Goal: Find specific page/section: Find specific page/section

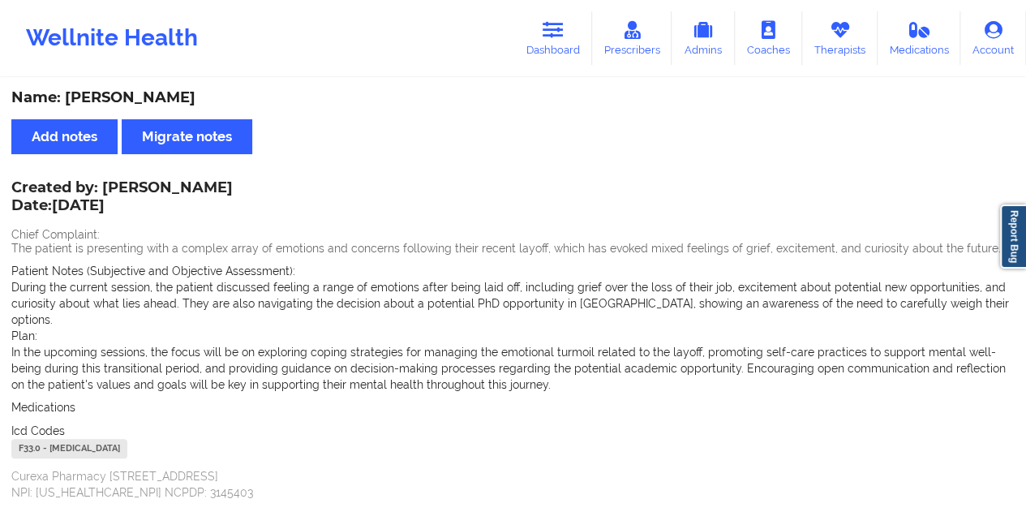
click at [552, 66] on div "Wellnite Health Dashboard Prescribers Admins Coaches Therapists Medications Acc…" at bounding box center [513, 38] width 1026 height 65
drag, startPoint x: 543, startPoint y: 50, endPoint x: 528, endPoint y: 75, distance: 28.8
click at [543, 50] on link "Dashboard" at bounding box center [553, 38] width 78 height 54
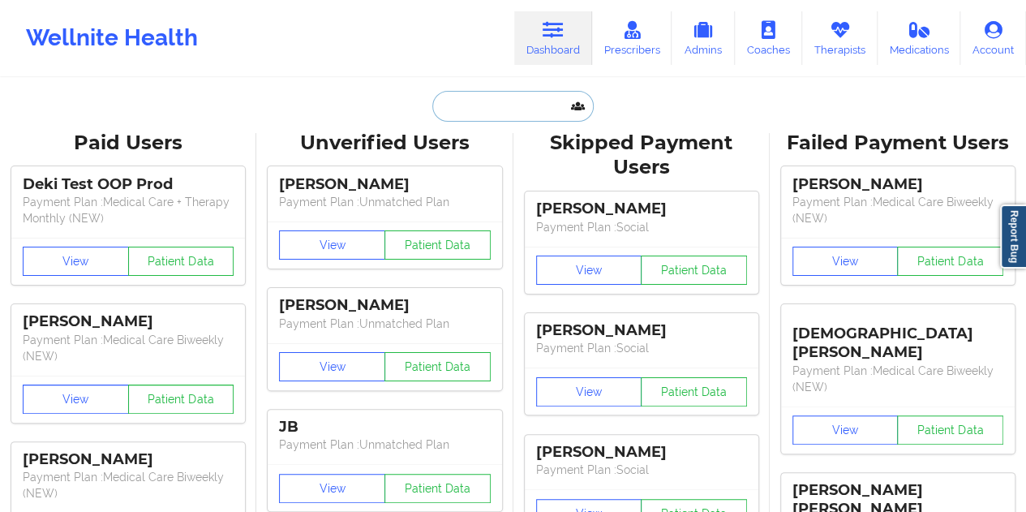
click at [480, 113] on input "text" at bounding box center [512, 106] width 161 height 31
paste input "[EMAIL_ADDRESS][DOMAIN_NAME]"
type input "[EMAIL_ADDRESS][DOMAIN_NAME]"
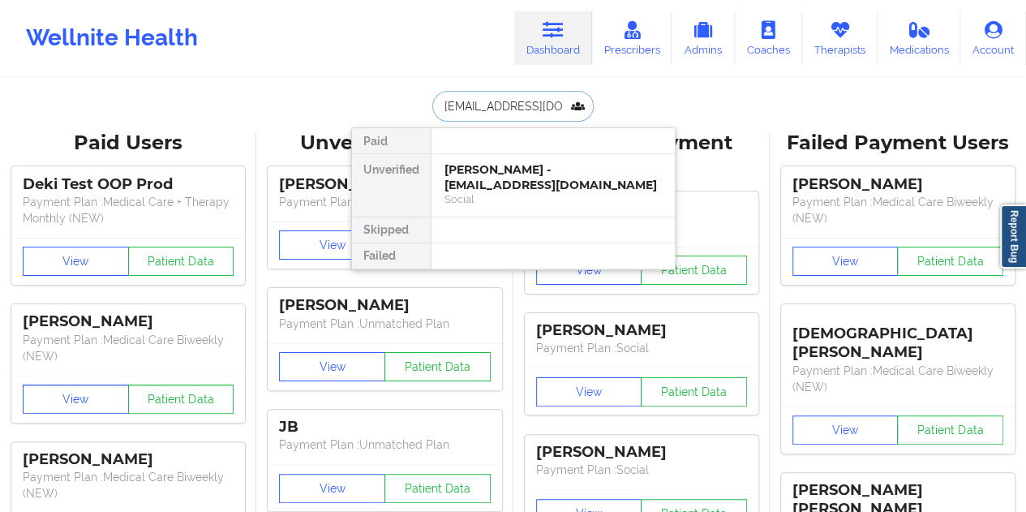
scroll to position [0, 11]
click at [500, 163] on div "[PERSON_NAME] - [EMAIL_ADDRESS][DOMAIN_NAME]" at bounding box center [552, 177] width 217 height 30
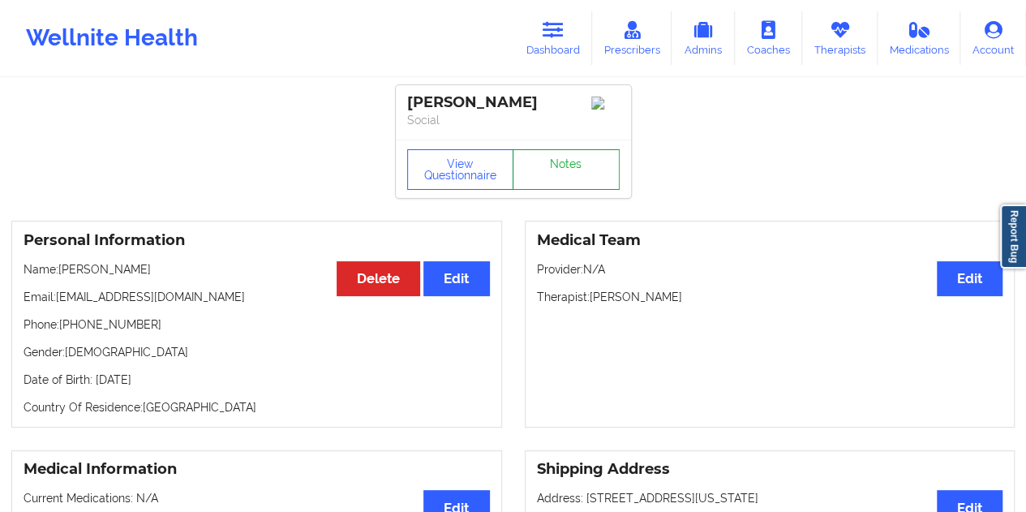
click at [544, 165] on link "Notes" at bounding box center [566, 169] width 107 height 41
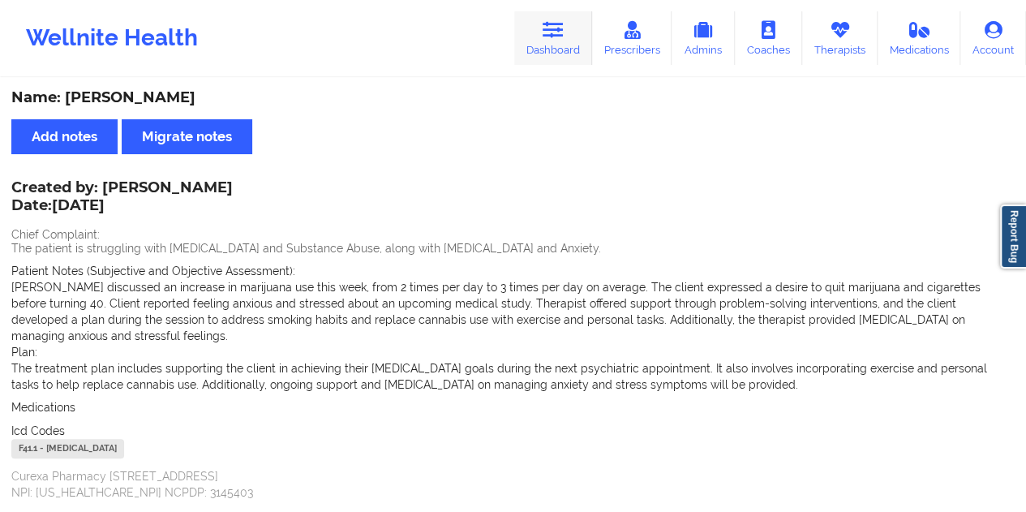
click at [573, 45] on link "Dashboard" at bounding box center [553, 38] width 78 height 54
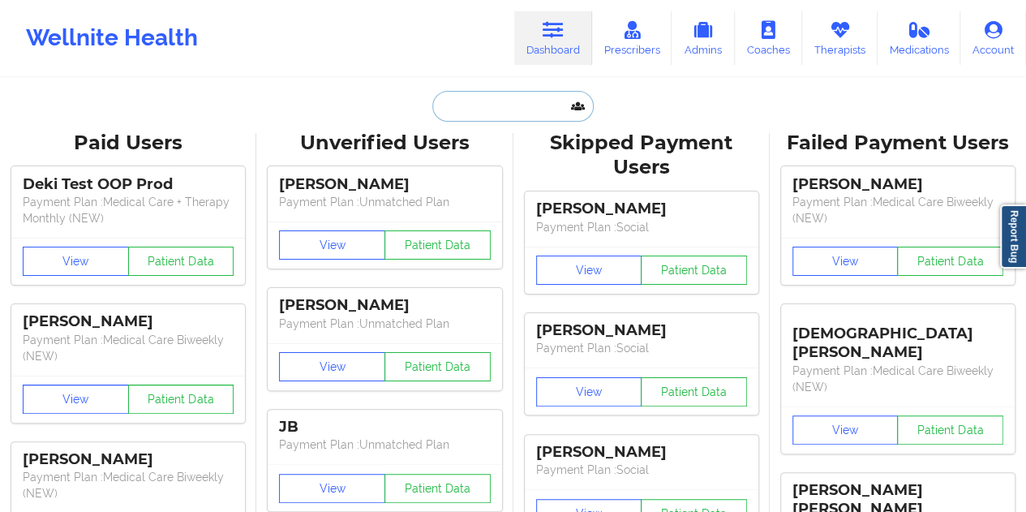
click at [501, 113] on input "text" at bounding box center [512, 106] width 161 height 31
paste input "[PERSON_NAME]"
type input "[PERSON_NAME]"
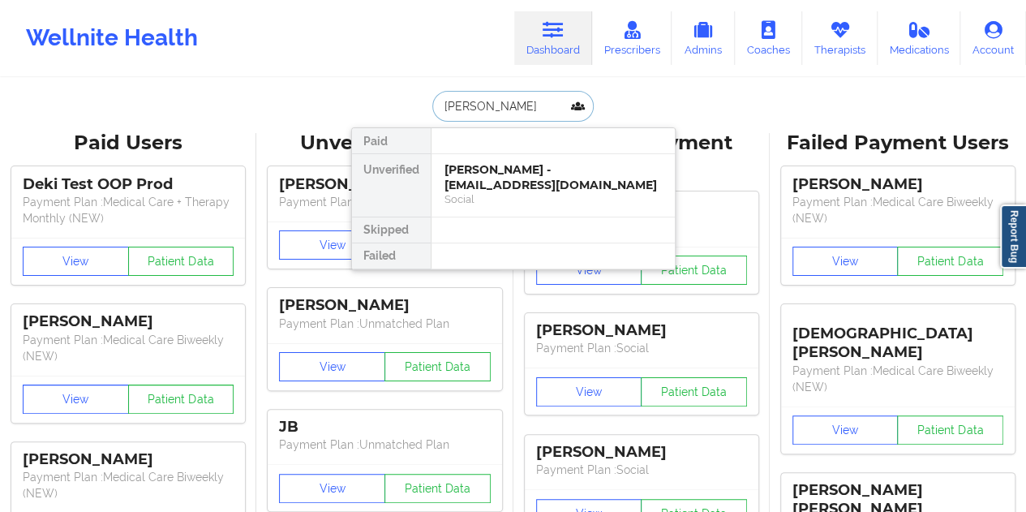
click at [506, 192] on div "Social" at bounding box center [552, 199] width 217 height 14
